Goal: Find contact information: Find contact information

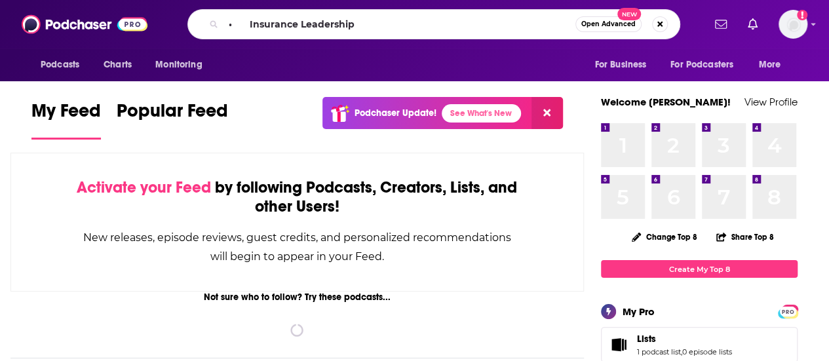
click at [236, 24] on input "• Insurance Leadership" at bounding box center [400, 24] width 352 height 21
click at [244, 23] on input "• Insurance Leadership" at bounding box center [400, 24] width 352 height 21
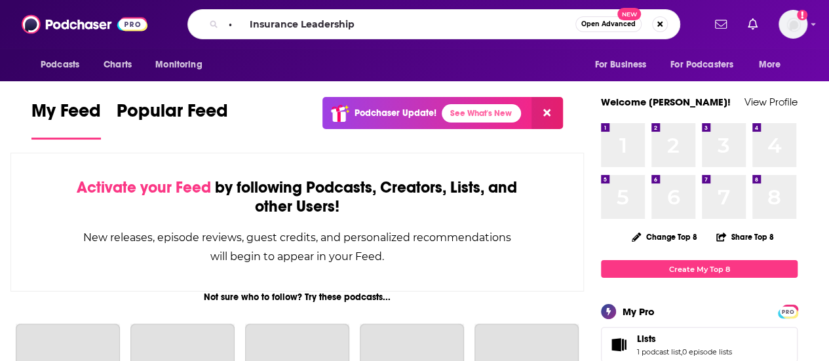
click at [246, 23] on input "• Insurance Leadership" at bounding box center [400, 24] width 352 height 21
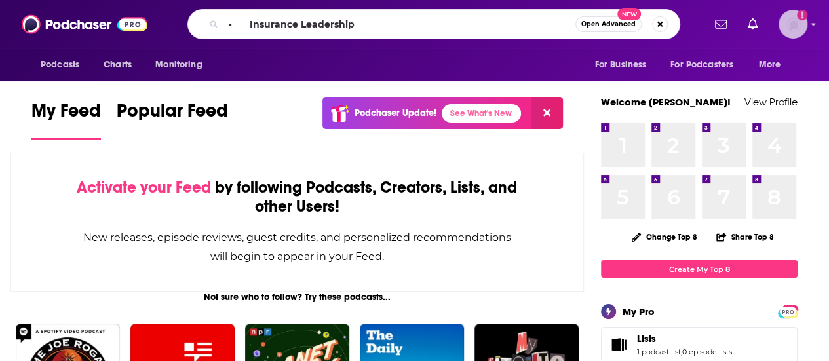
click at [799, 27] on img "Logged in as juliannem" at bounding box center [793, 24] width 29 height 29
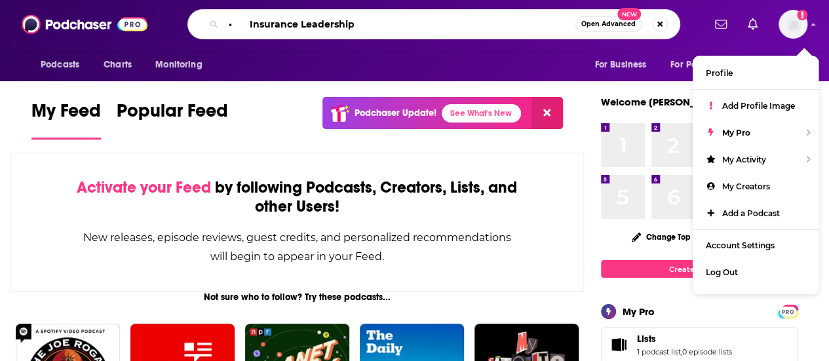
drag, startPoint x: 246, startPoint y: 20, endPoint x: 193, endPoint y: 10, distance: 54.0
click at [184, 26] on div "• Insurance Leadership Open Advanced New" at bounding box center [434, 24] width 539 height 30
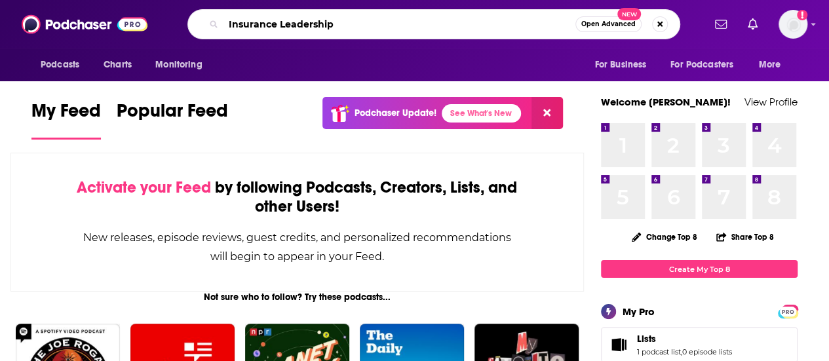
type input "Insurance Leadership"
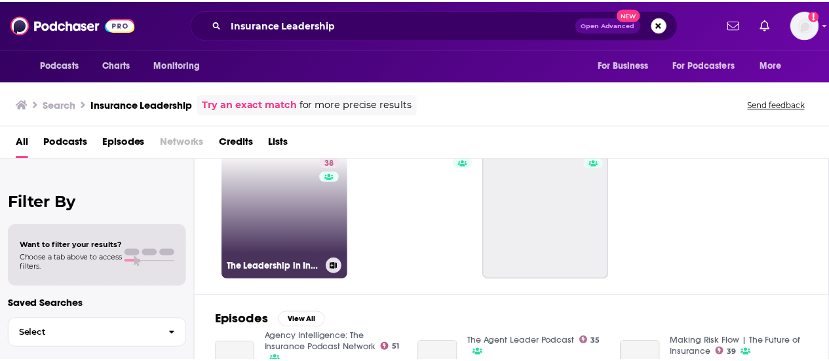
scroll to position [66, 0]
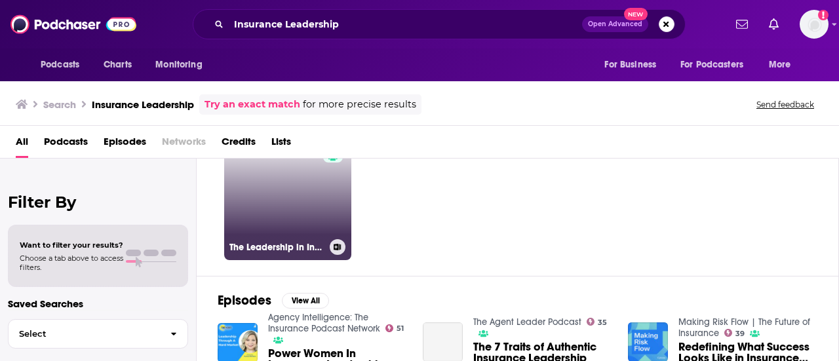
click at [290, 197] on link "38 The Leadership in Insurance Podcast - Insurtech & Innovation" at bounding box center [287, 196] width 127 height 127
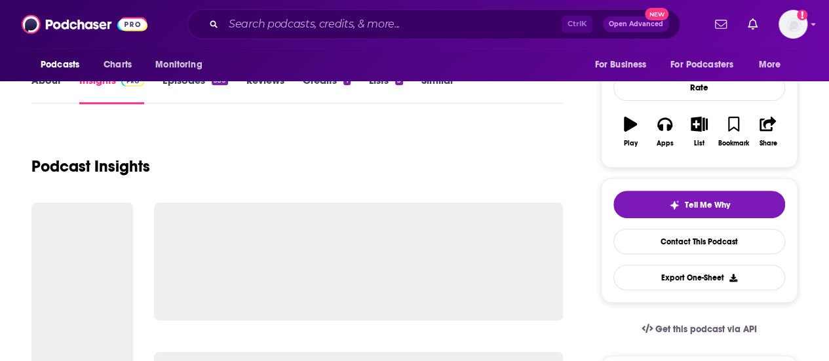
scroll to position [197, 0]
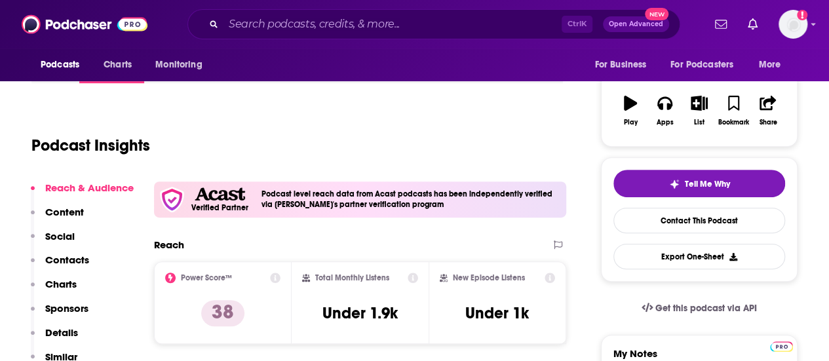
click at [72, 259] on p "Contacts" at bounding box center [67, 260] width 44 height 12
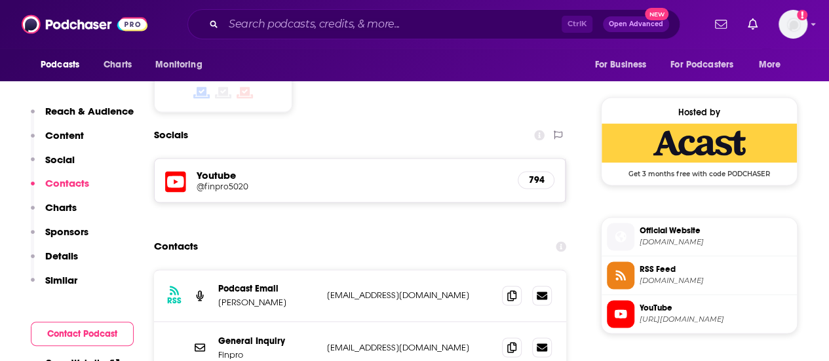
scroll to position [962, 0]
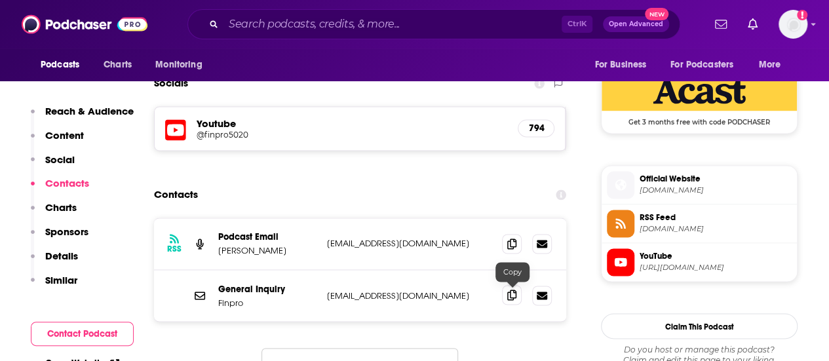
click at [516, 295] on icon at bounding box center [511, 295] width 9 height 10
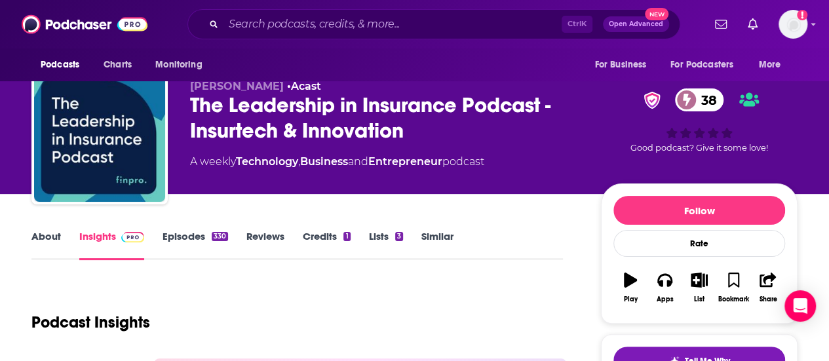
scroll to position [0, 0]
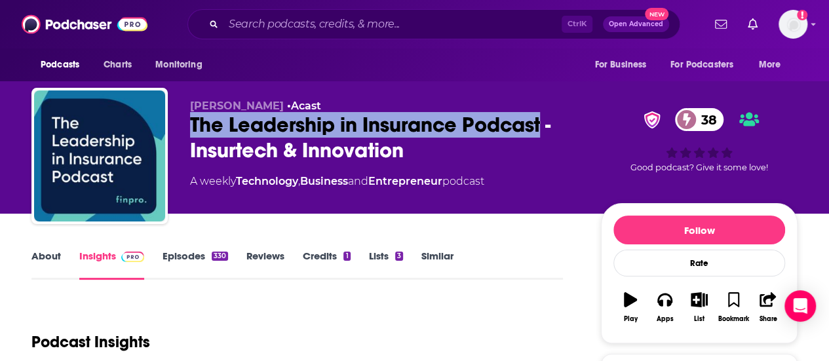
drag, startPoint x: 187, startPoint y: 127, endPoint x: 545, endPoint y: 123, distance: 357.3
click at [545, 123] on div "[PERSON_NAME] • Acast The Leadership in Insurance Podcast - Insurtech & Innovat…" at bounding box center [414, 159] width 766 height 142
copy h2 "The Leadership in Insurance Podcast"
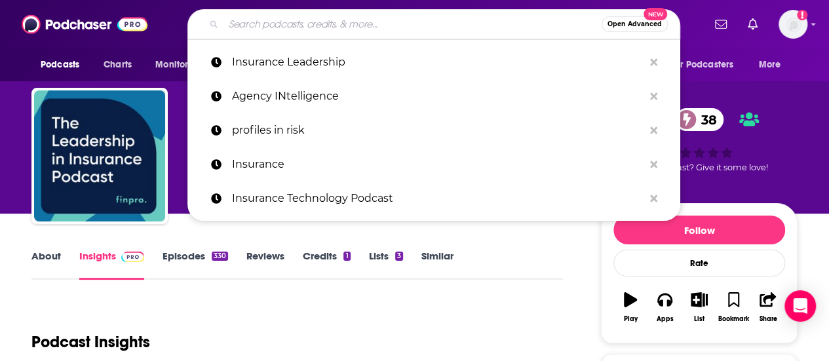
click at [292, 14] on input "Search podcasts, credits, & more..." at bounding box center [413, 24] width 378 height 21
paste input "• Agent Survival Guide Podcast"
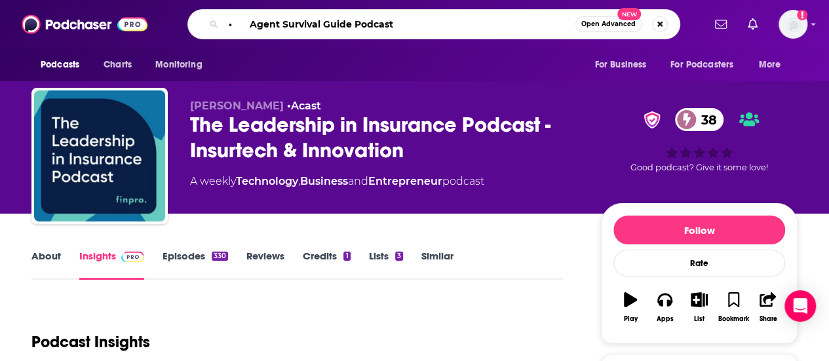
drag, startPoint x: 249, startPoint y: 20, endPoint x: 169, endPoint y: 20, distance: 80.0
click at [170, 20] on div "• Agent Survival Guide Podcast Open Advanced New" at bounding box center [434, 24] width 539 height 30
type input "Agent Survival Guide Podcast"
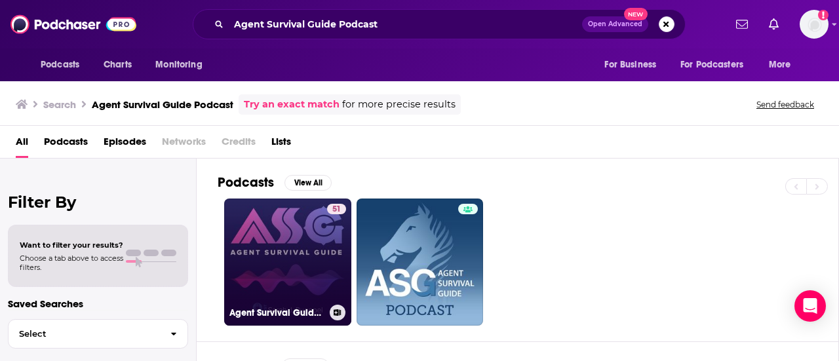
click at [312, 246] on link "51 Agent Survival Guide Podcast" at bounding box center [287, 262] width 127 height 127
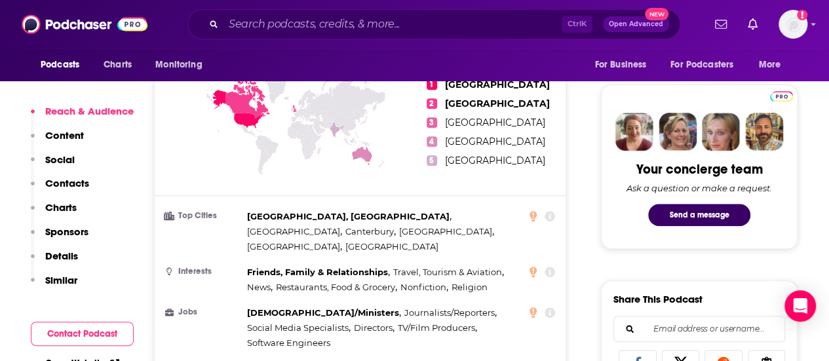
click at [87, 182] on p "Contacts" at bounding box center [67, 183] width 44 height 12
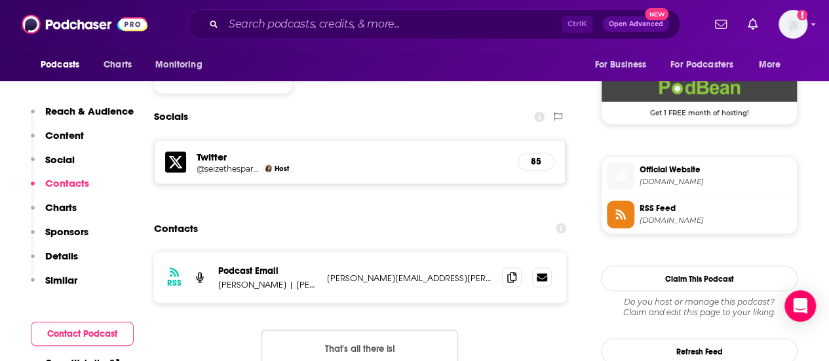
scroll to position [1082, 0]
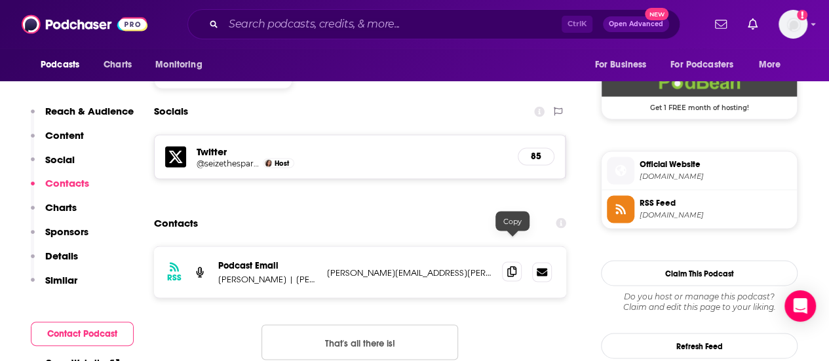
click at [511, 266] on icon at bounding box center [511, 271] width 9 height 10
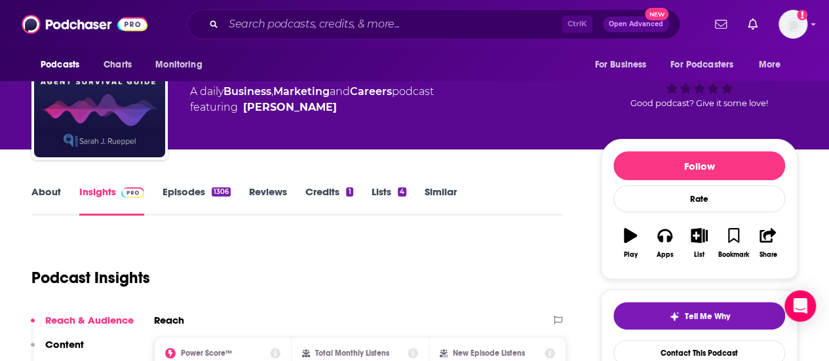
scroll to position [0, 0]
